Goal: Task Accomplishment & Management: Manage account settings

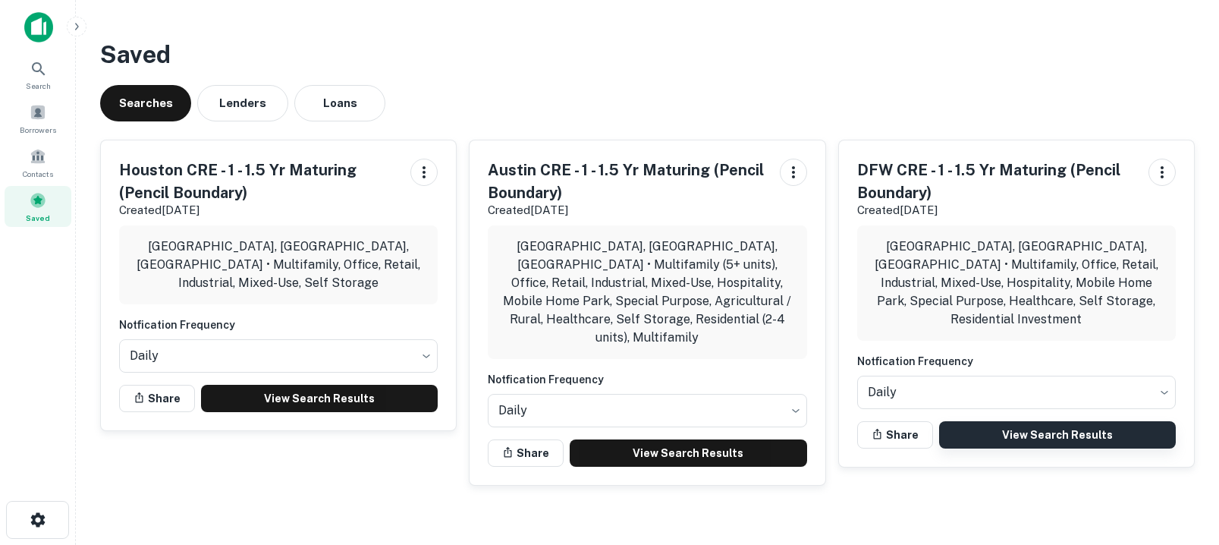
click at [1011, 421] on link "View Search Results" at bounding box center [1057, 434] width 237 height 27
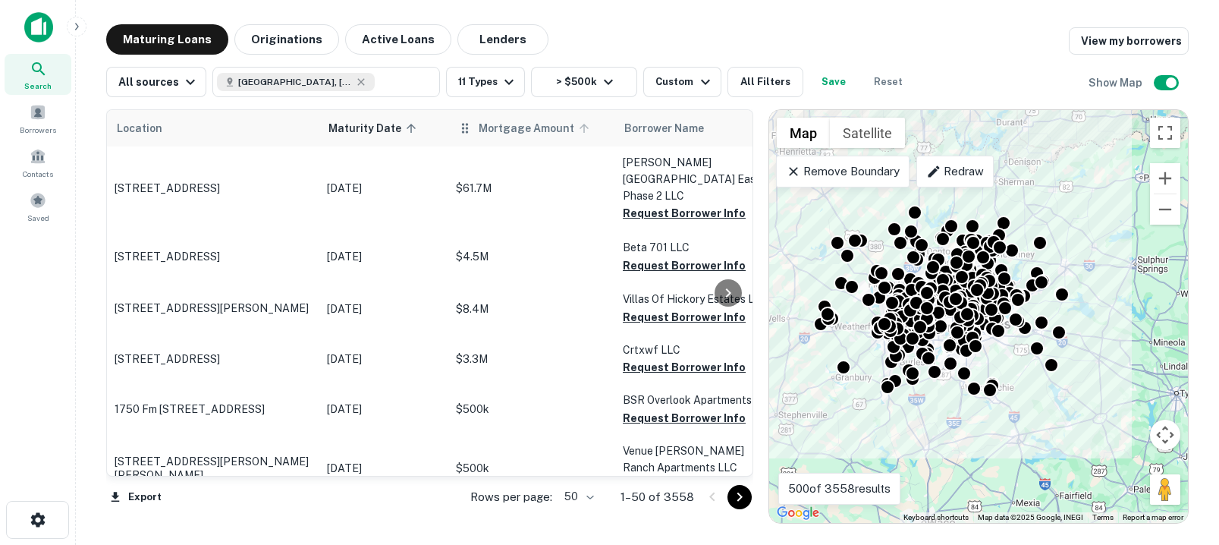
click at [577, 130] on icon at bounding box center [584, 128] width 14 height 14
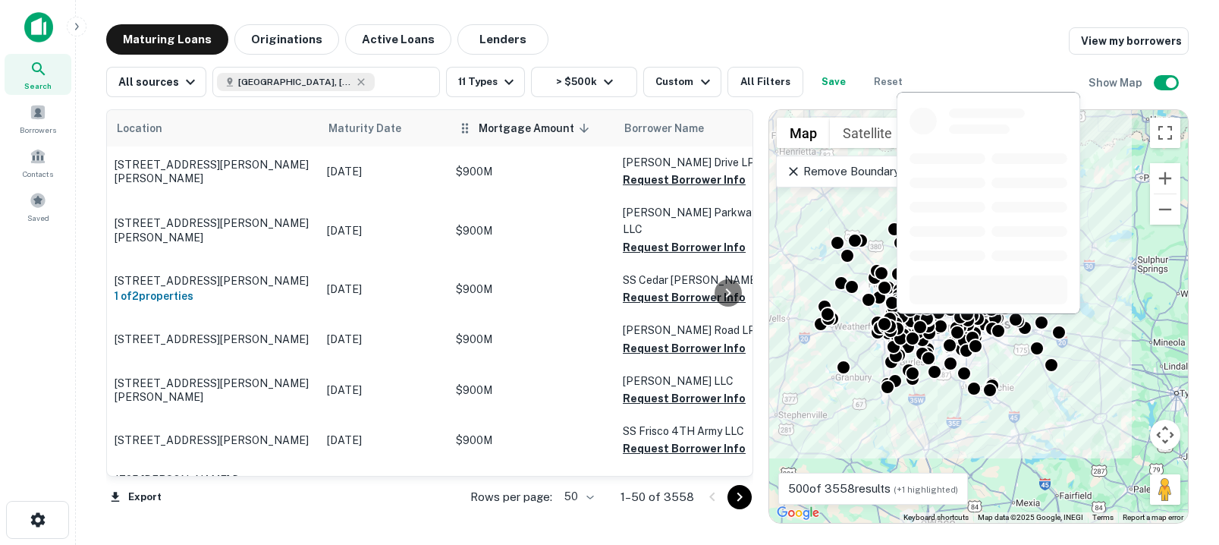
click at [554, 130] on span "Mortgage Amount sorted descending" at bounding box center [536, 128] width 115 height 18
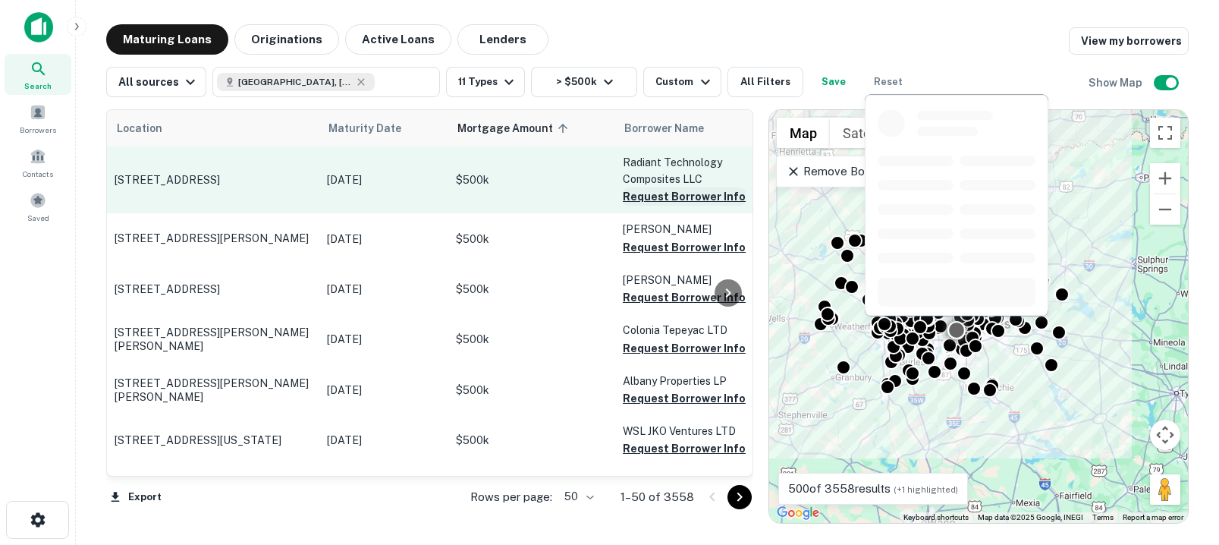
click at [680, 198] on button "Request Borrower Info" at bounding box center [684, 196] width 123 height 18
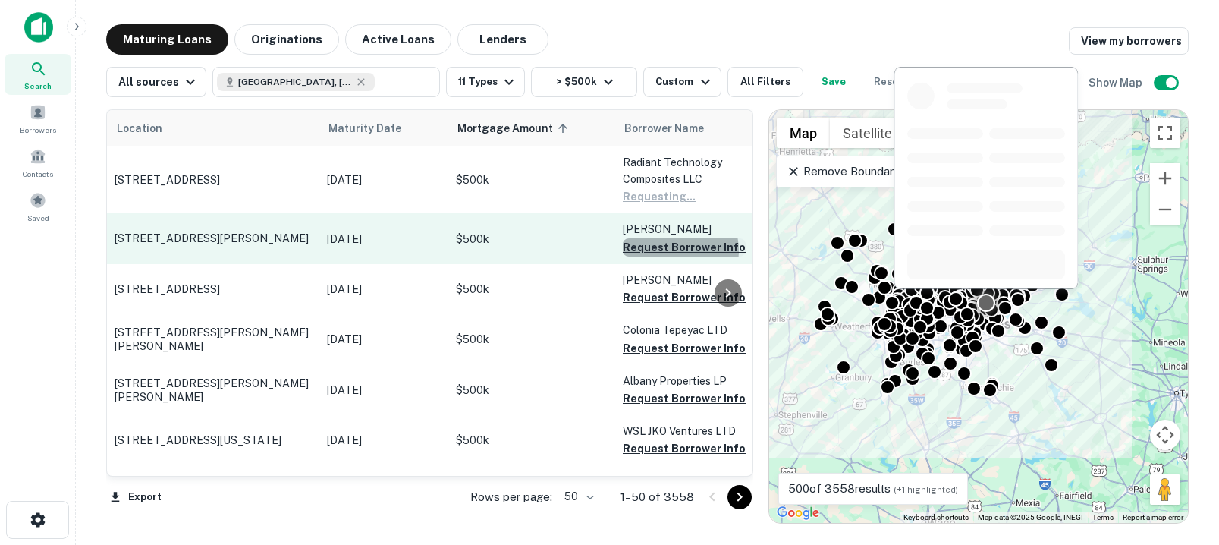
click at [676, 250] on button "Request Borrower Info" at bounding box center [684, 247] width 123 height 18
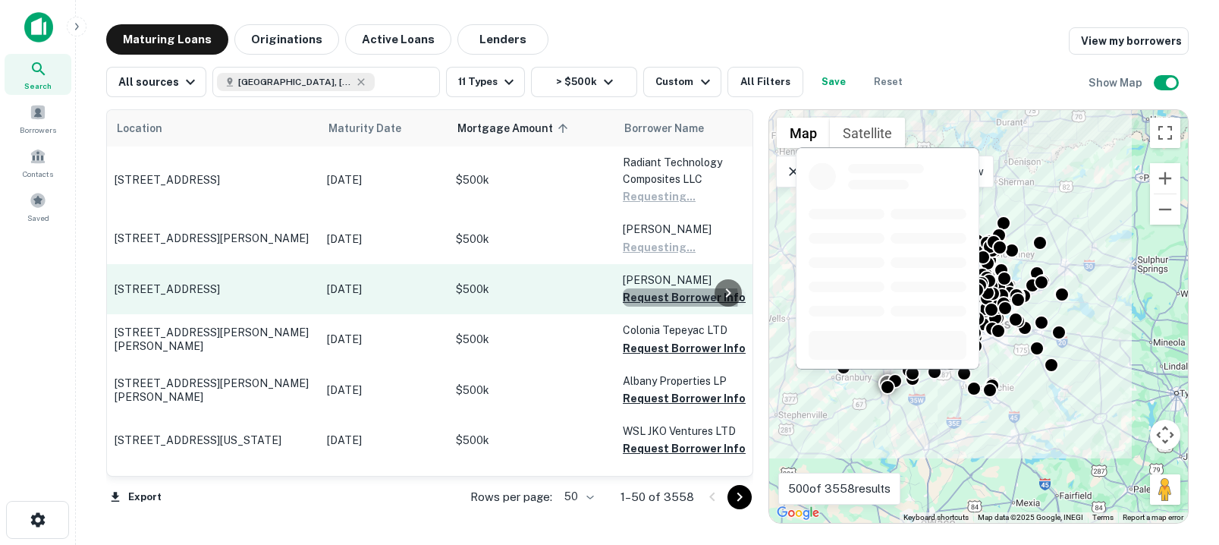
click at [676, 298] on button "Request Borrower Info" at bounding box center [684, 297] width 123 height 18
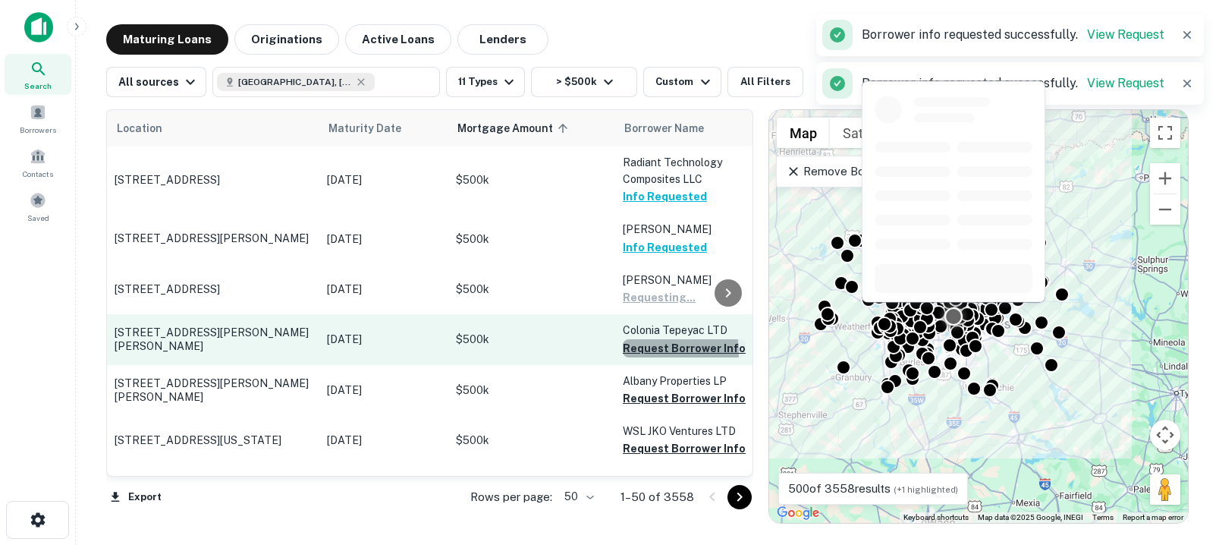
click at [670, 351] on button "Request Borrower Info" at bounding box center [684, 348] width 123 height 18
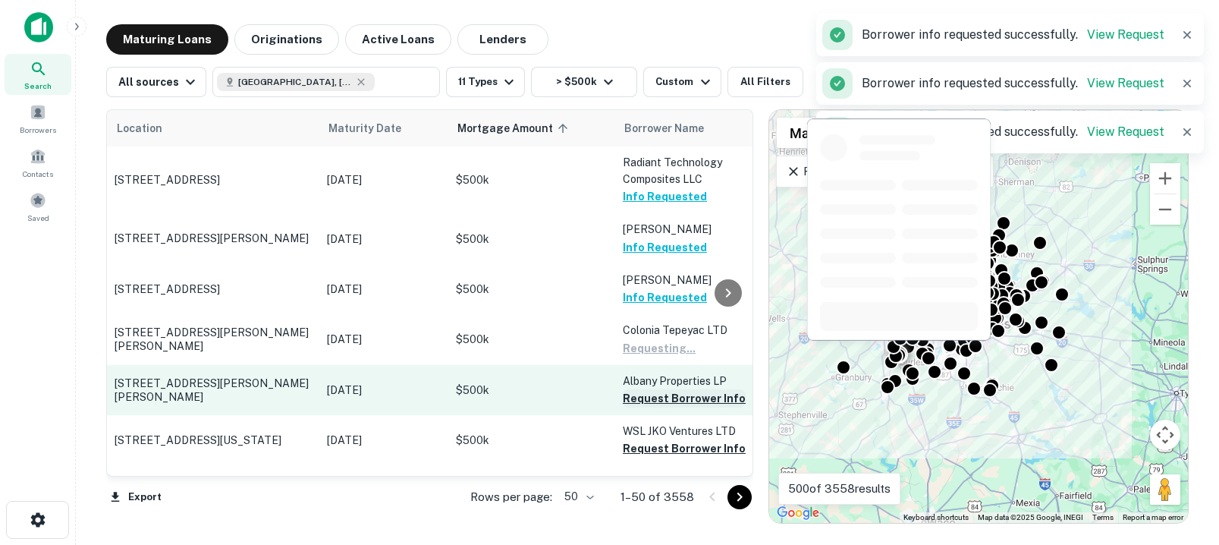
click at [674, 400] on button "Request Borrower Info" at bounding box center [684, 398] width 123 height 18
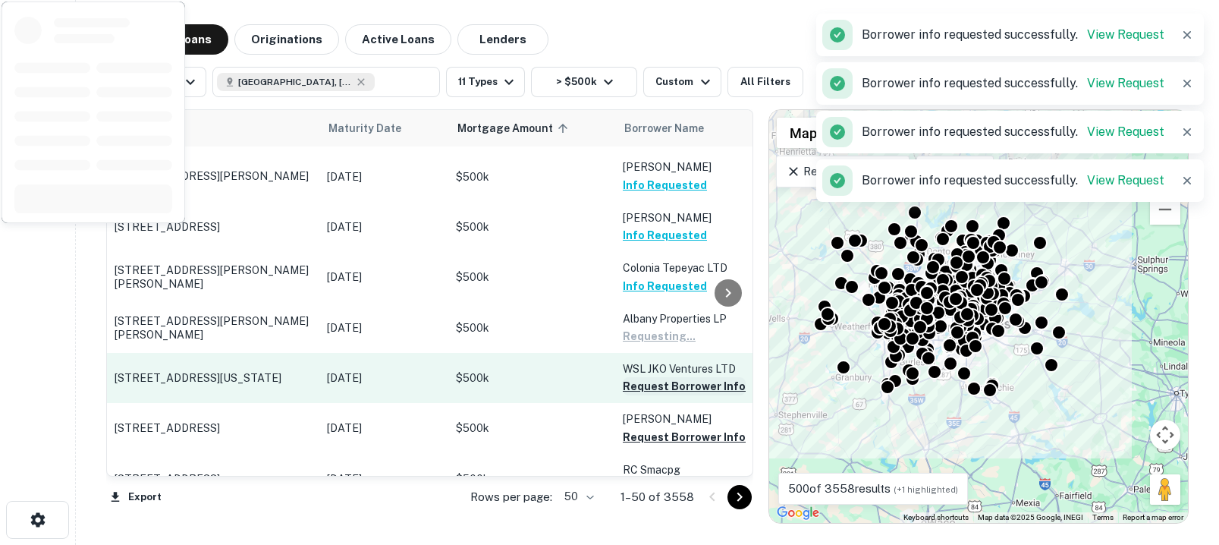
click at [665, 377] on button "Request Borrower Info" at bounding box center [684, 386] width 123 height 18
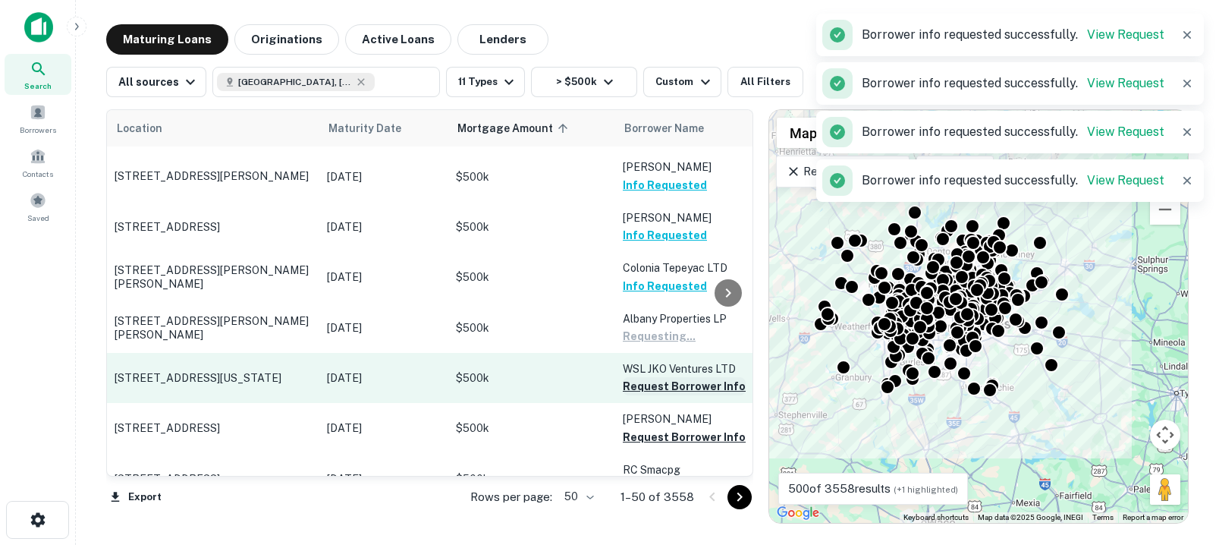
scroll to position [118, 0]
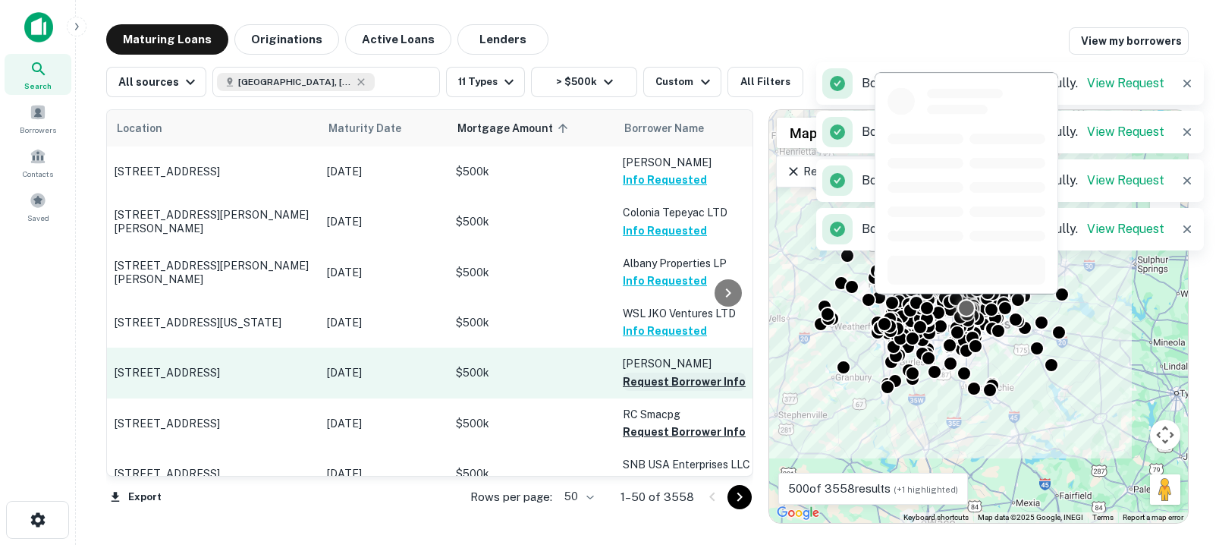
click at [662, 380] on button "Request Borrower Info" at bounding box center [684, 382] width 123 height 18
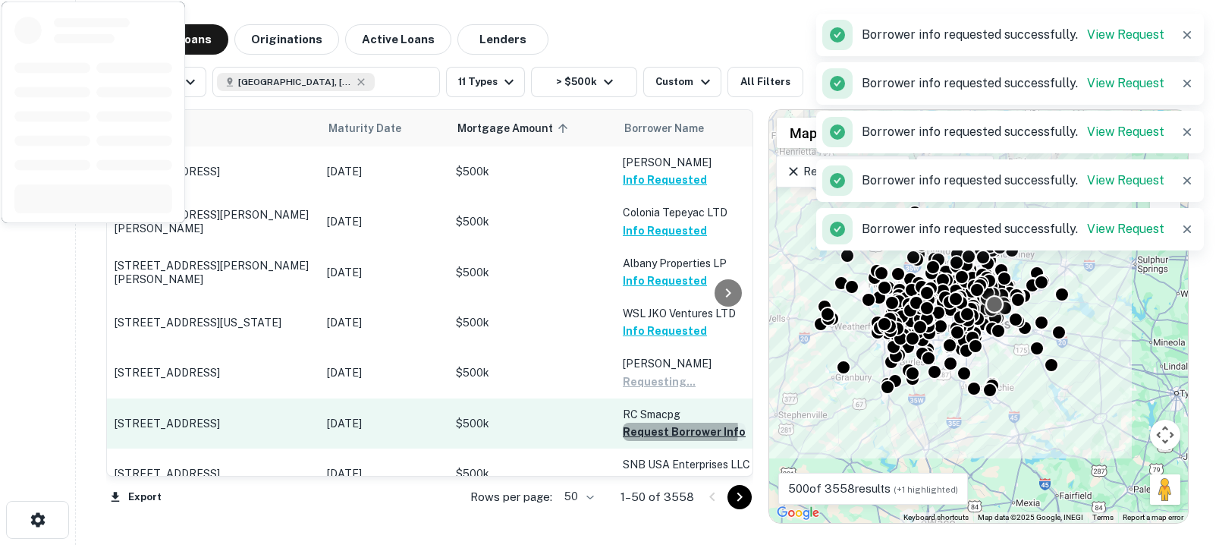
click at [666, 430] on button "Request Borrower Info" at bounding box center [684, 432] width 123 height 18
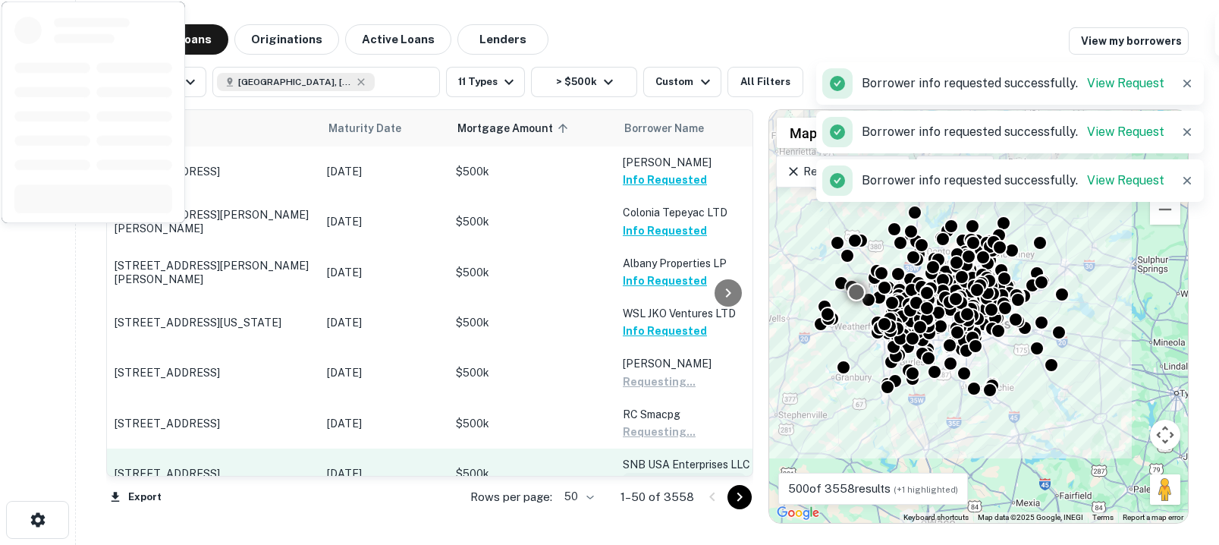
scroll to position [246, 0]
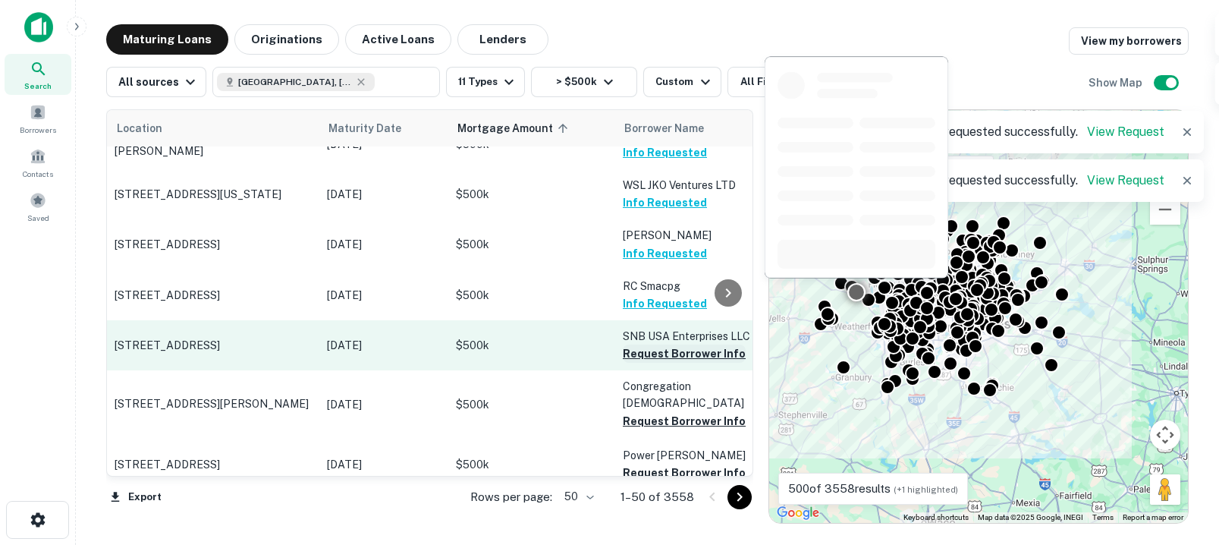
click at [656, 351] on button "Request Borrower Info" at bounding box center [684, 353] width 123 height 18
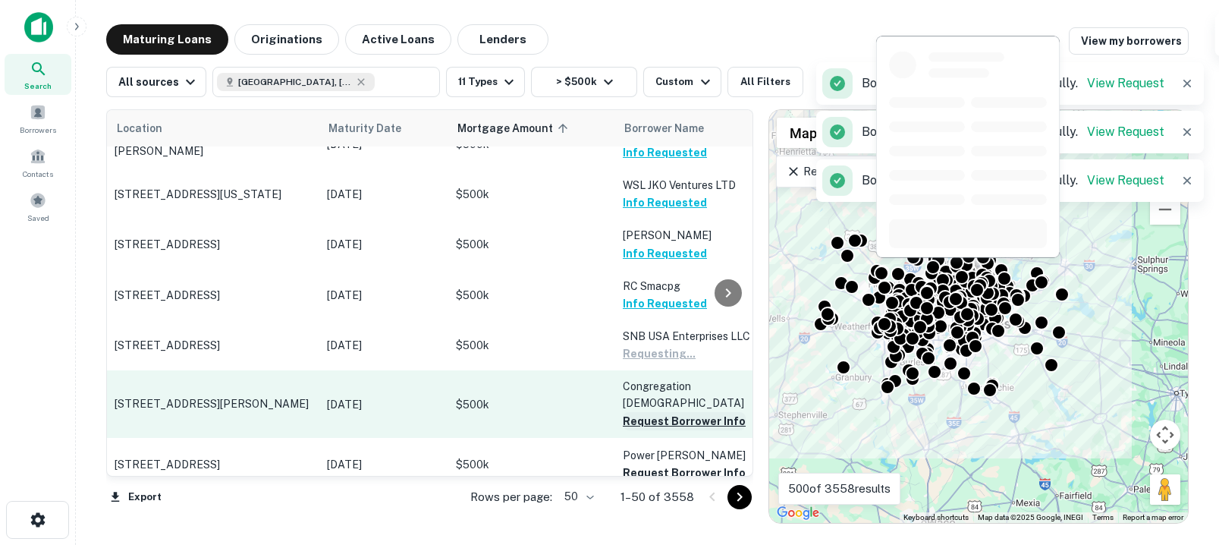
click at [662, 412] on button "Request Borrower Info" at bounding box center [684, 421] width 123 height 18
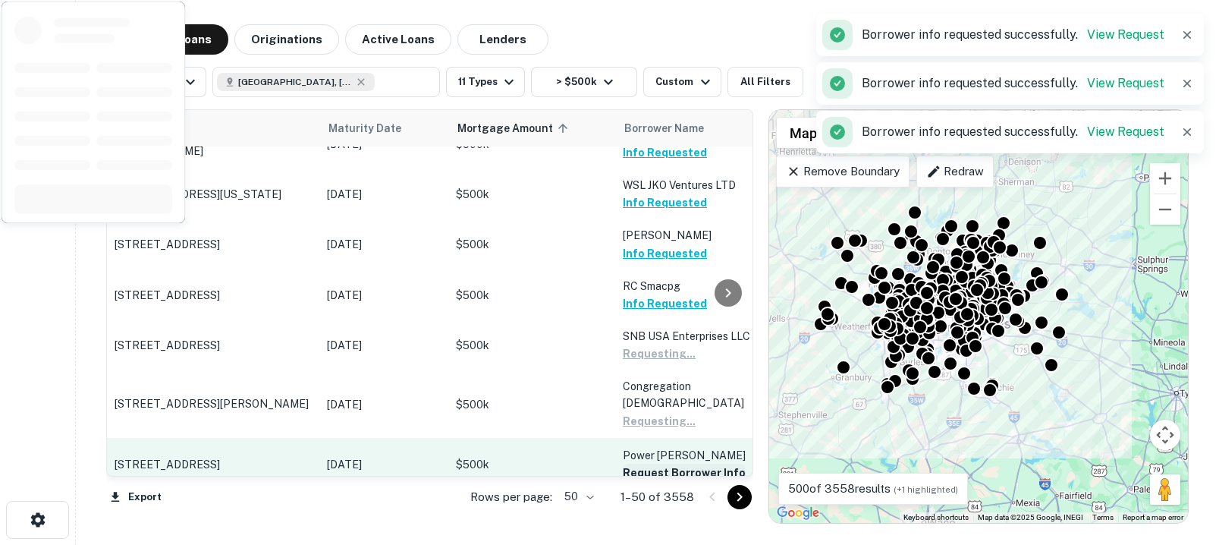
scroll to position [366, 0]
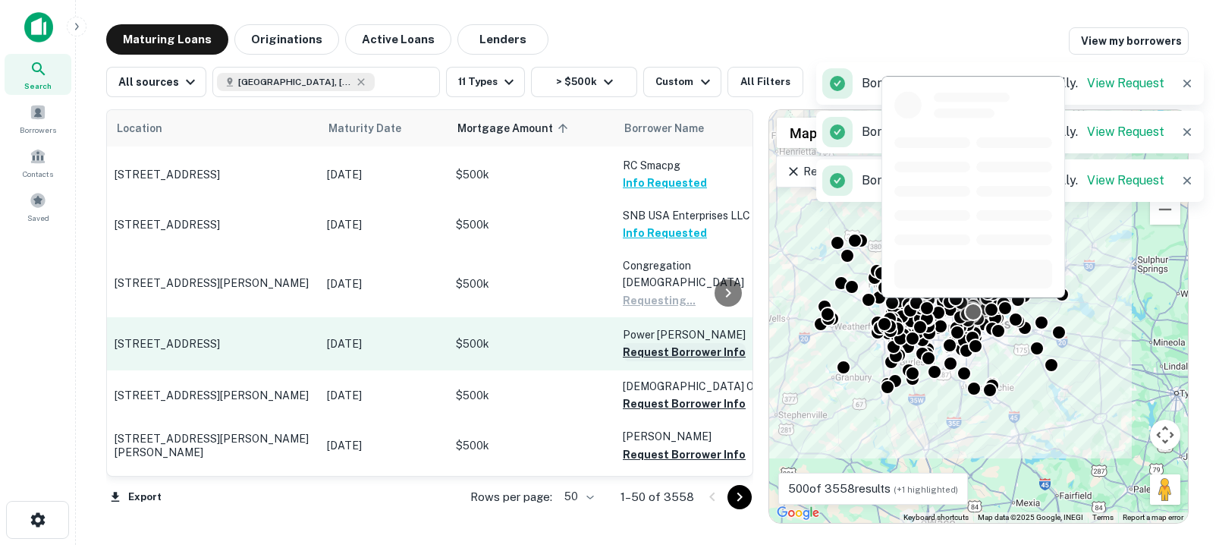
click at [656, 343] on button "Request Borrower Info" at bounding box center [684, 352] width 123 height 18
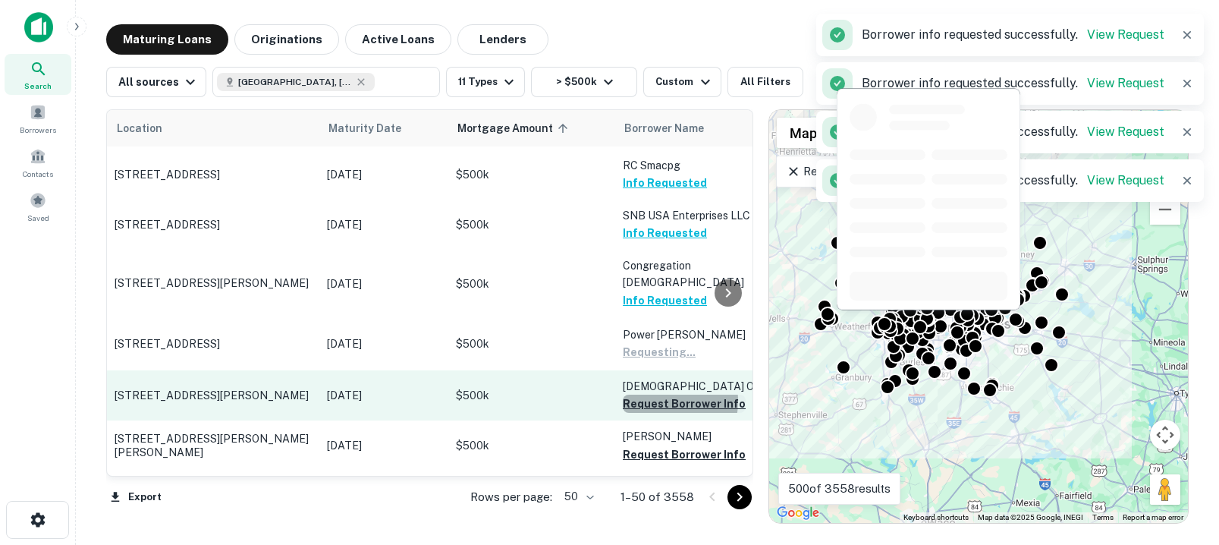
click at [661, 395] on button "Request Borrower Info" at bounding box center [684, 404] width 123 height 18
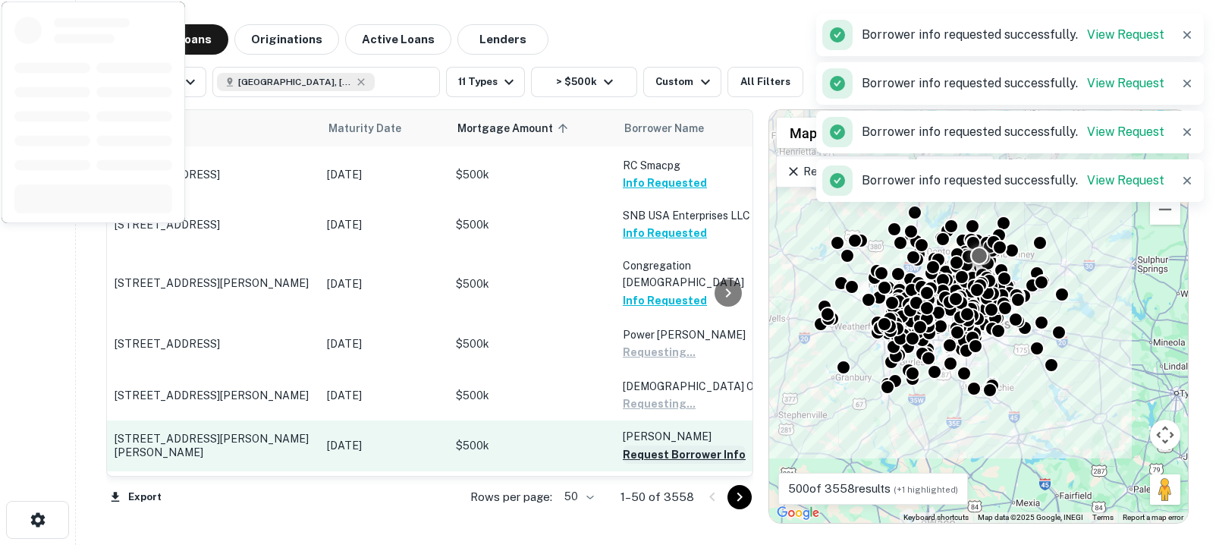
click at [669, 445] on button "Request Borrower Info" at bounding box center [684, 454] width 123 height 18
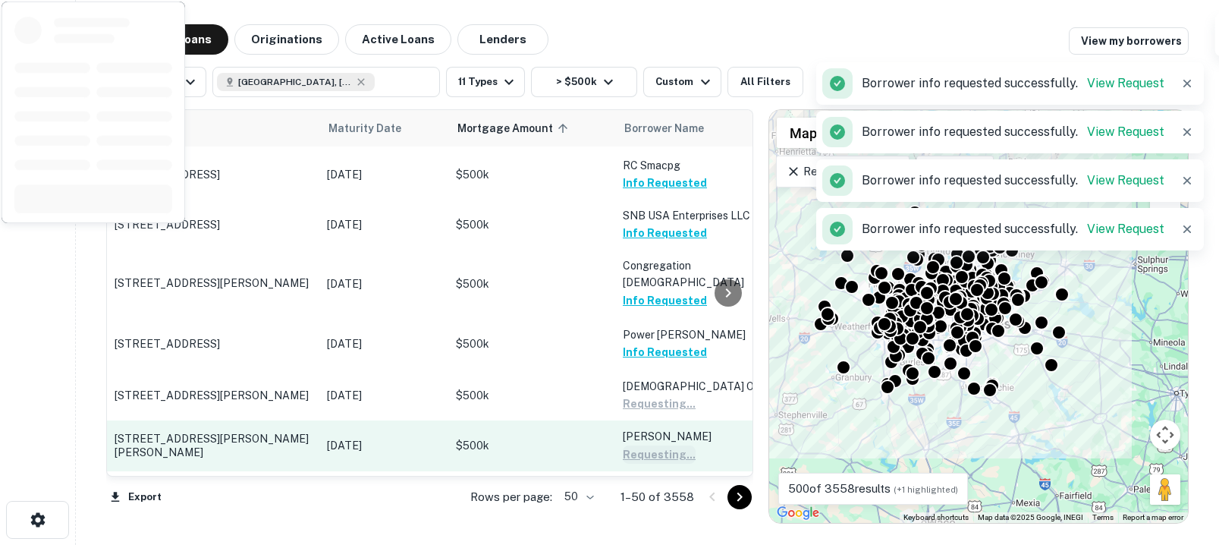
scroll to position [508, 0]
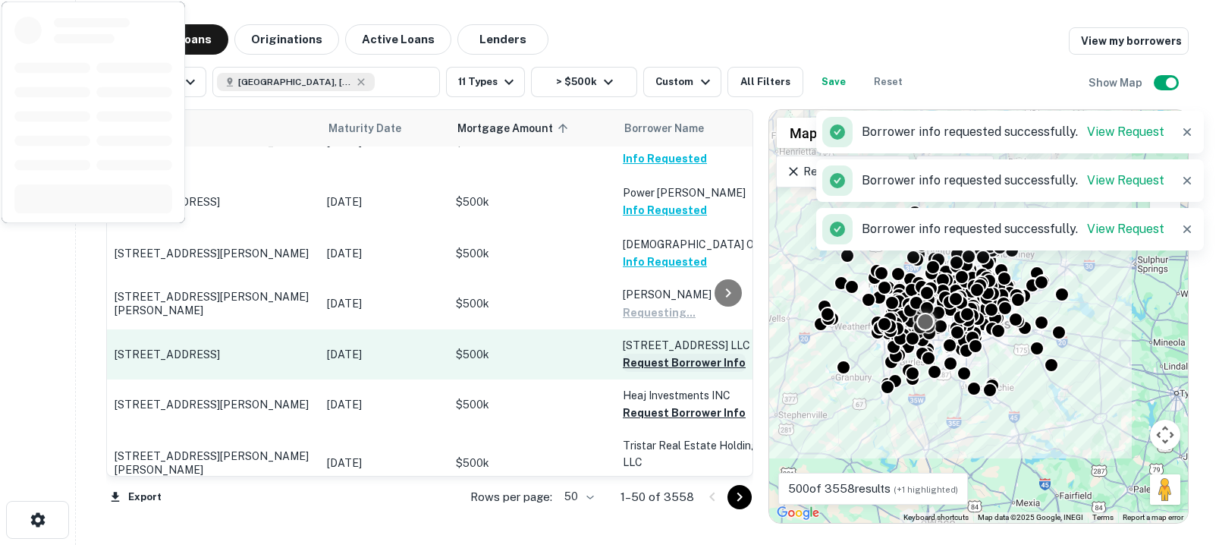
click at [659, 354] on button "Request Borrower Info" at bounding box center [684, 363] width 123 height 18
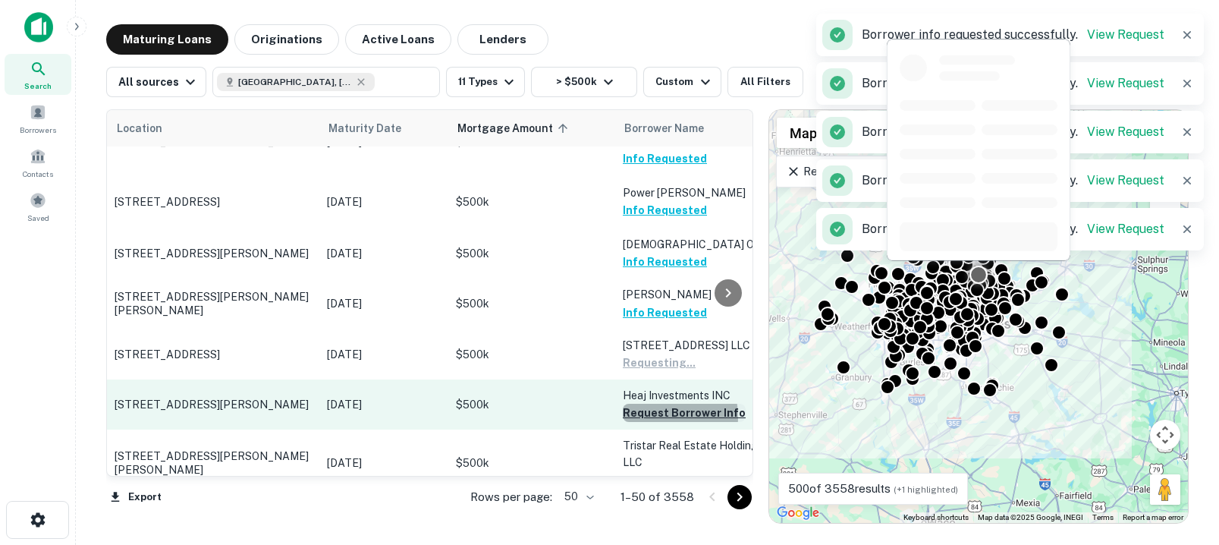
click at [662, 404] on button "Request Borrower Info" at bounding box center [684, 413] width 123 height 18
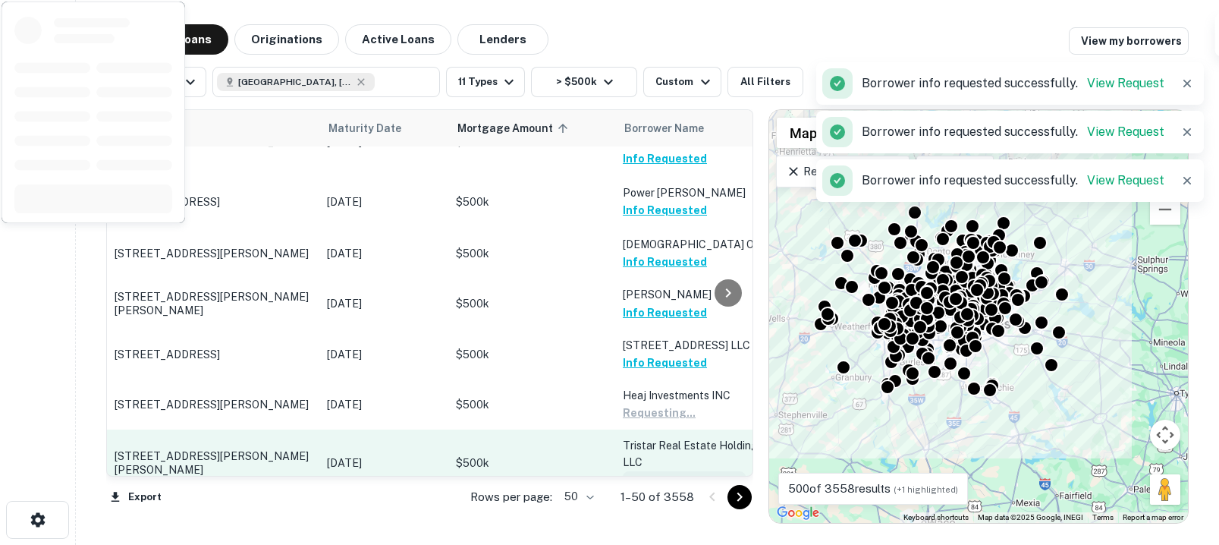
click at [658, 471] on button "Request Borrower Info" at bounding box center [684, 480] width 123 height 18
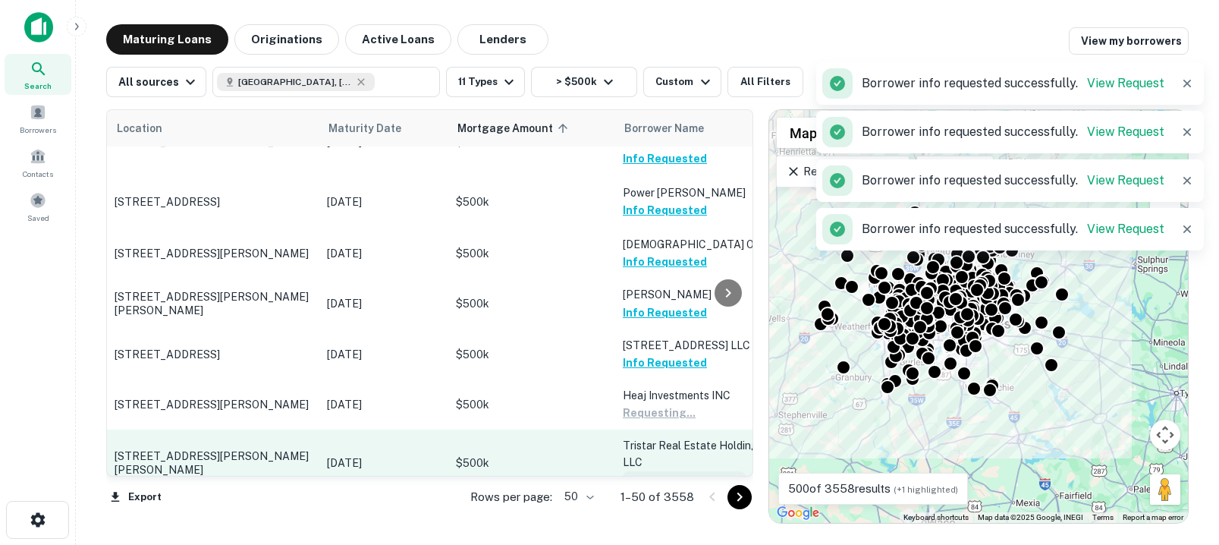
scroll to position [634, 0]
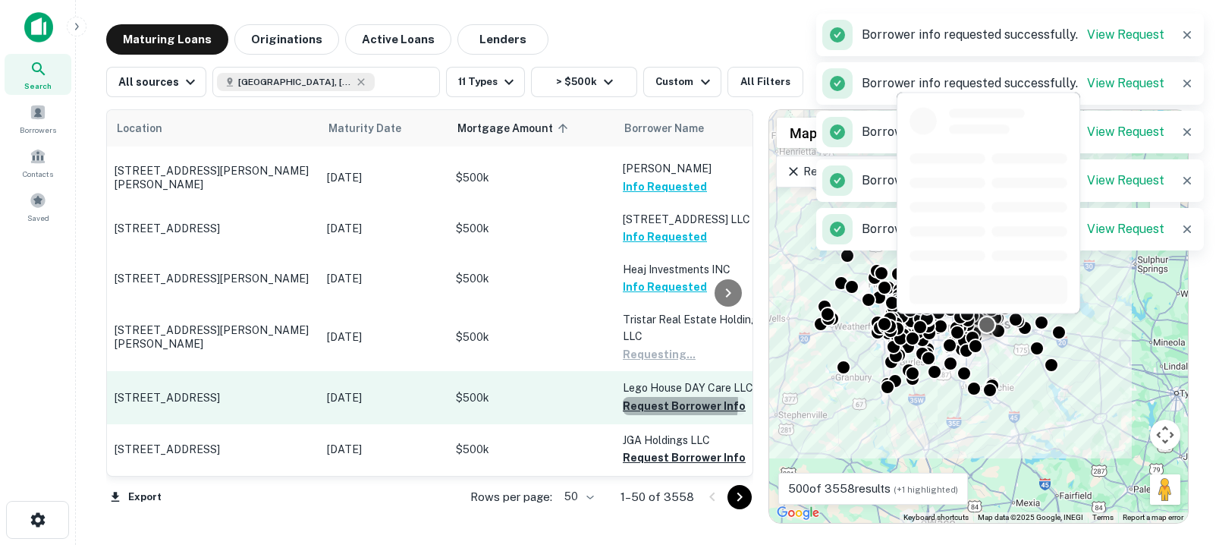
click at [665, 397] on button "Request Borrower Info" at bounding box center [684, 406] width 123 height 18
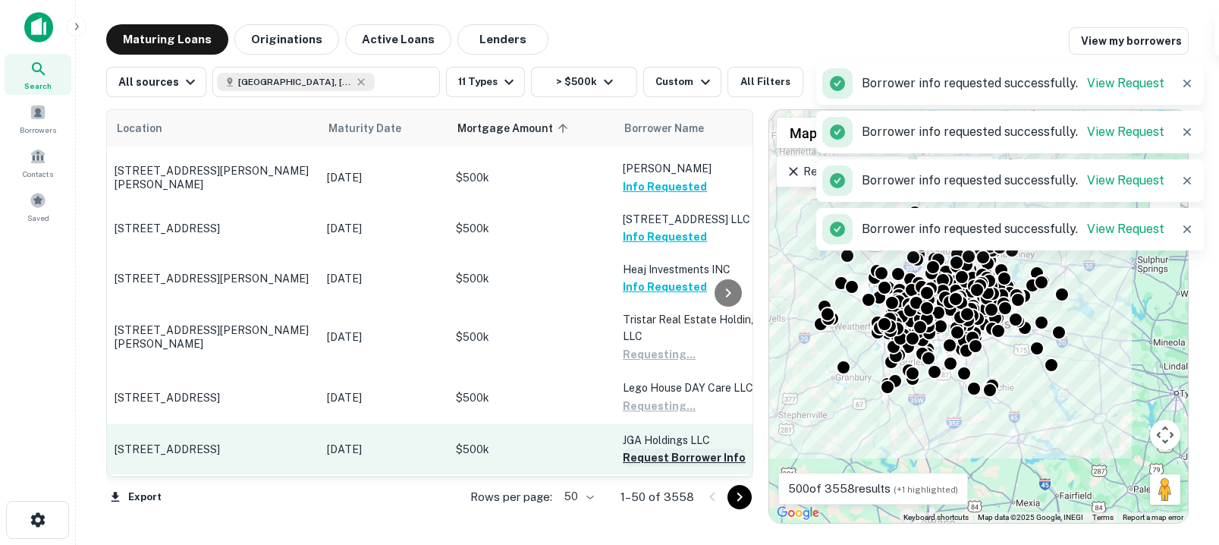
click at [652, 448] on button "Request Borrower Info" at bounding box center [684, 457] width 123 height 18
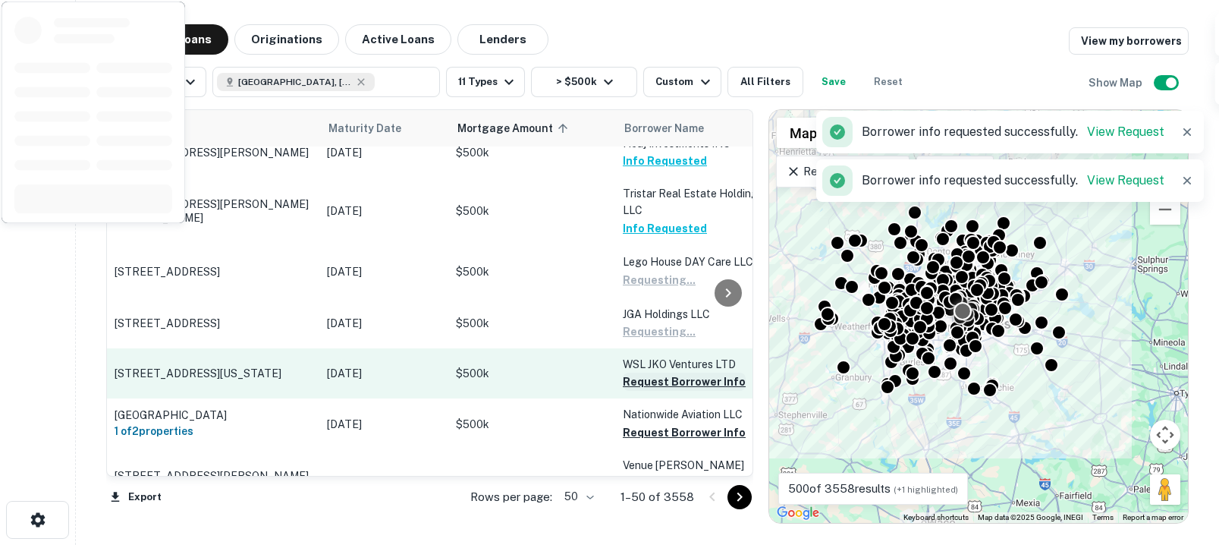
click at [655, 373] on button "Request Borrower Info" at bounding box center [684, 382] width 123 height 18
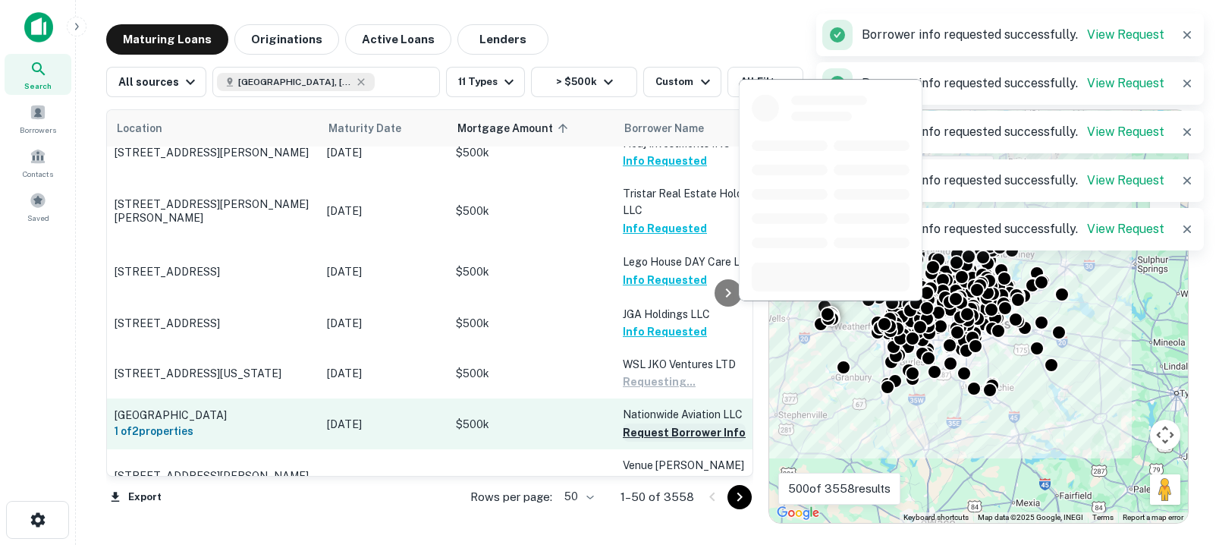
click at [660, 423] on button "Request Borrower Info" at bounding box center [684, 432] width 123 height 18
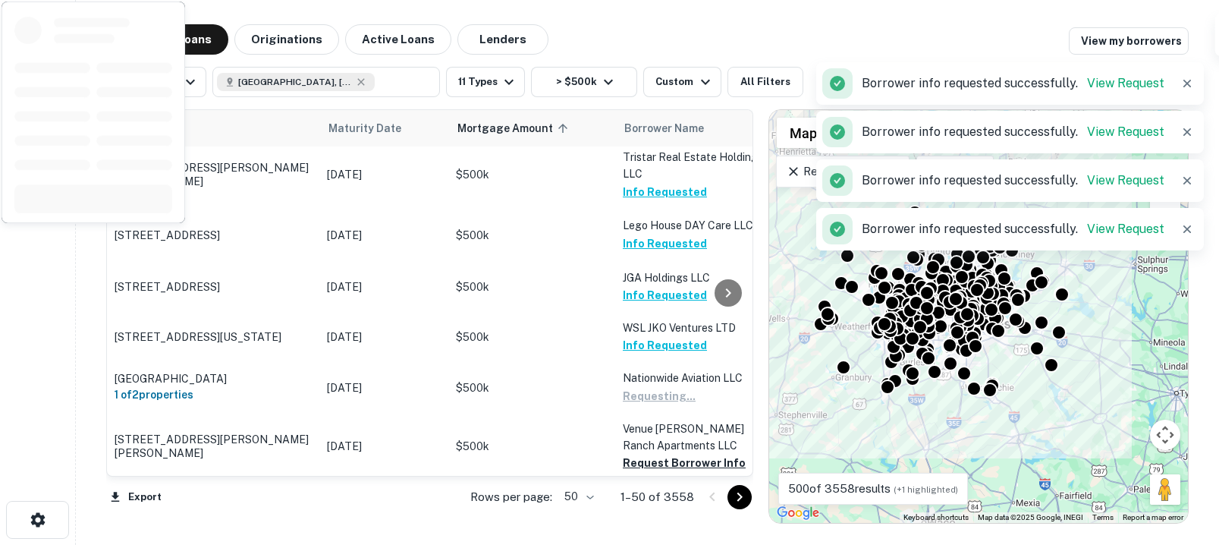
scroll to position [890, 0]
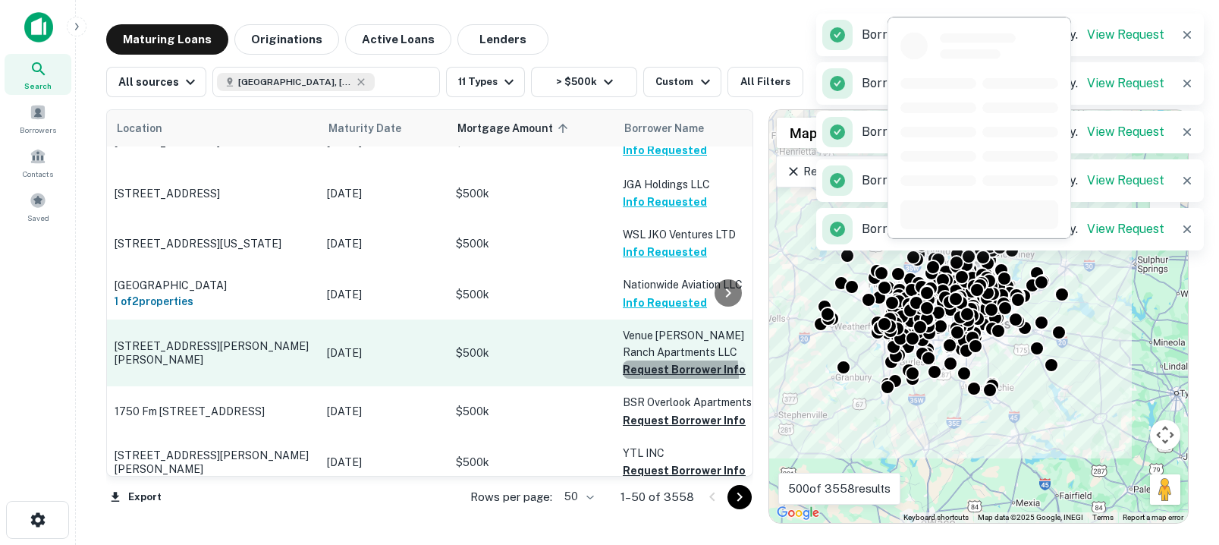
click at [651, 360] on button "Request Borrower Info" at bounding box center [684, 369] width 123 height 18
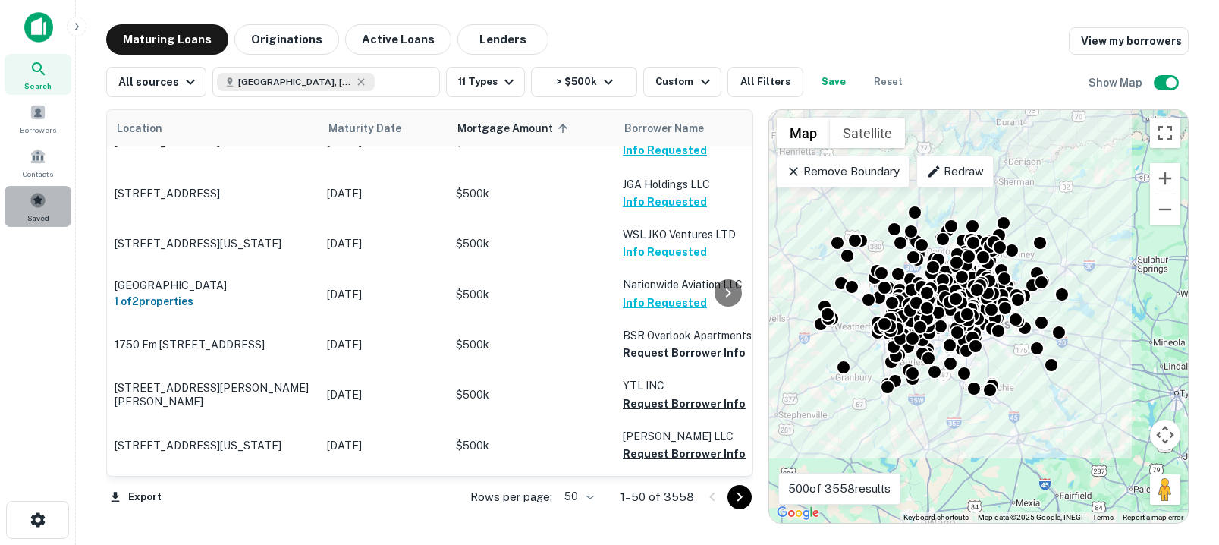
click at [34, 202] on span at bounding box center [38, 200] width 17 height 17
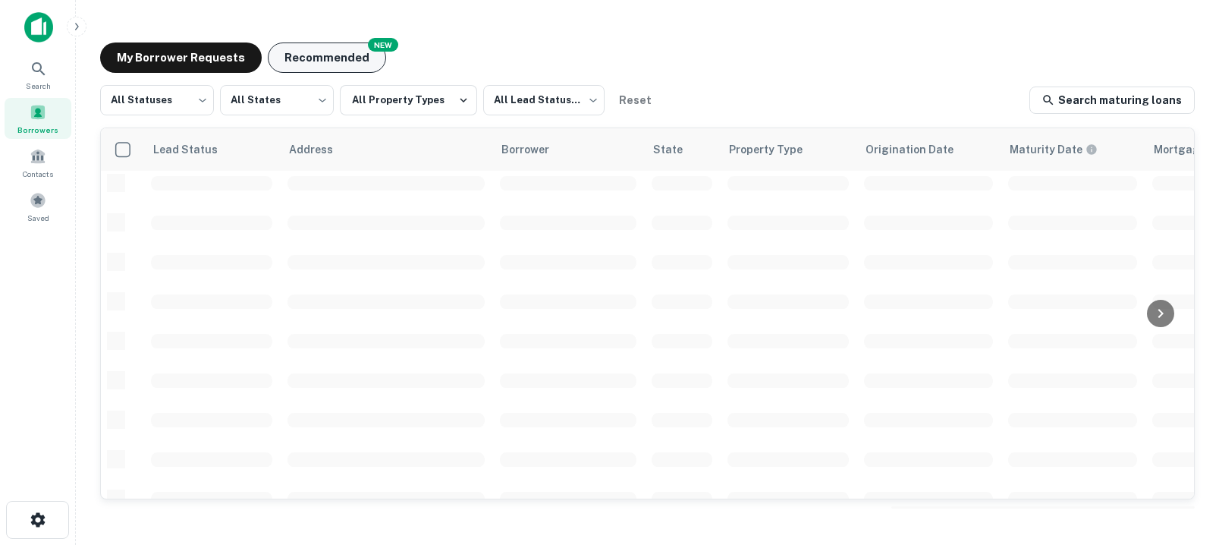
scroll to position [659, 0]
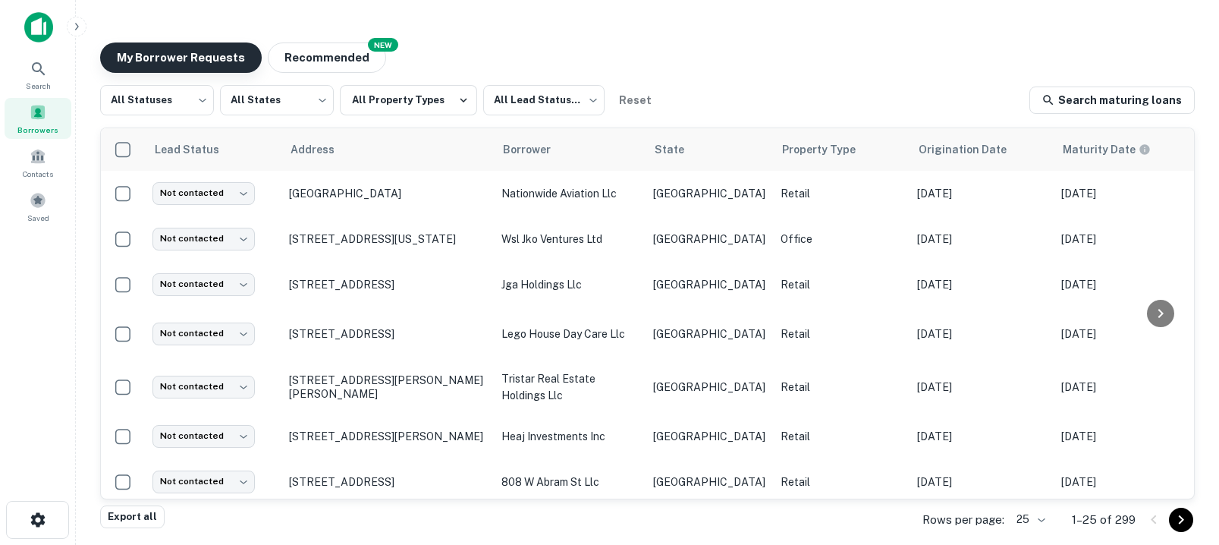
click at [197, 61] on button "My Borrower Requests" at bounding box center [181, 57] width 162 height 30
